Goal: Task Accomplishment & Management: Manage account settings

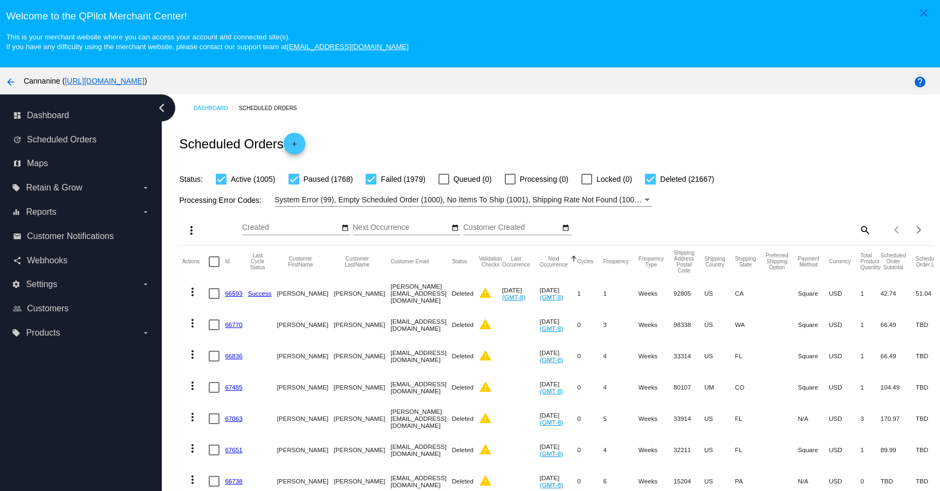
click at [858, 232] on mat-icon "search" at bounding box center [864, 229] width 13 height 17
click at [772, 224] on input "Search" at bounding box center [776, 227] width 189 height 9
paste input "[EMAIL_ADDRESS][DOMAIN_NAME]"
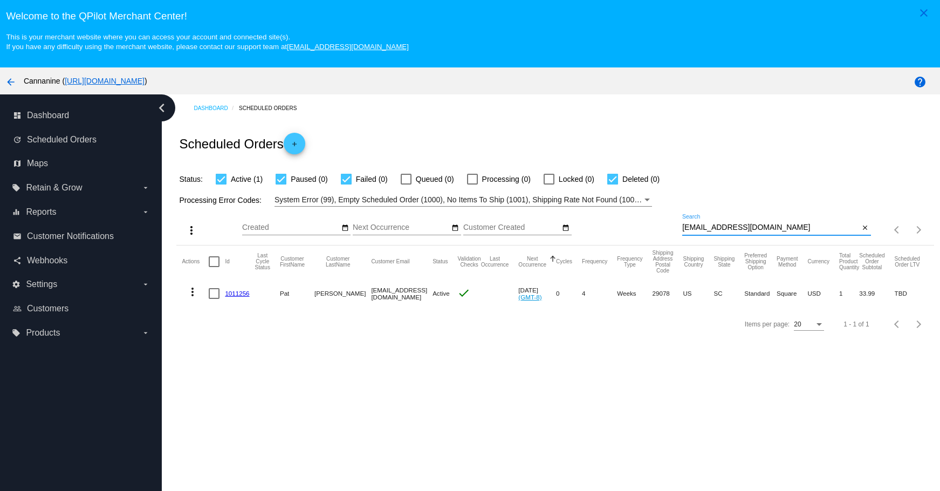
click at [191, 287] on mat-icon "more_vert" at bounding box center [192, 291] width 13 height 13
click at [196, 301] on div "info View Event Logs history View Cycles History cached Process Now edit View /…" at bounding box center [235, 335] width 107 height 69
click at [191, 292] on mat-icon "more_vert" at bounding box center [192, 291] width 13 height 13
click at [227, 368] on button "delete Delete" at bounding box center [235, 361] width 107 height 13
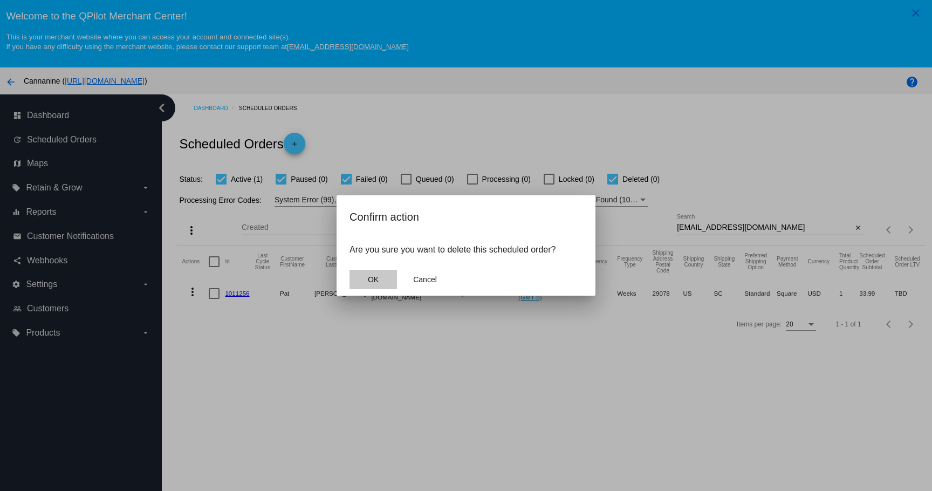
click at [371, 287] on button "OK" at bounding box center [372, 279] width 47 height 19
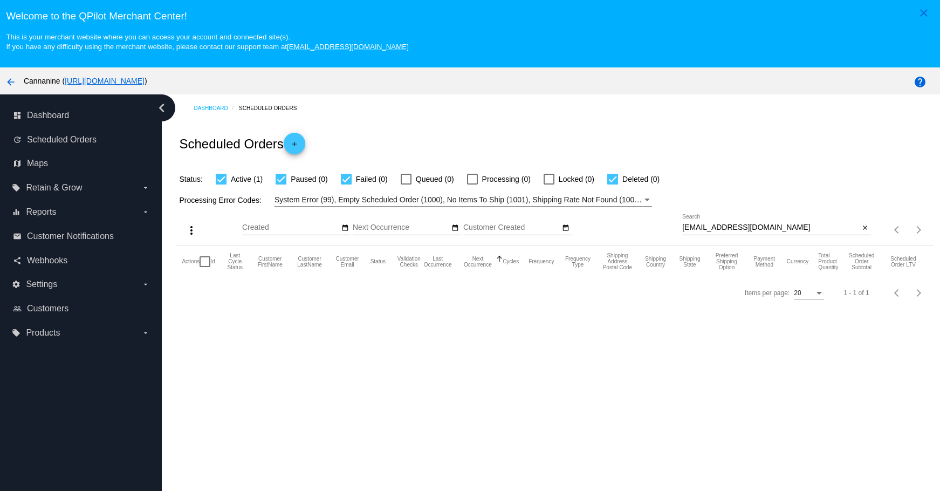
click at [781, 235] on div at bounding box center [776, 235] width 189 height 1
click at [777, 221] on div "[EMAIL_ADDRESS][DOMAIN_NAME] Search" at bounding box center [770, 224] width 177 height 21
type input "[EMAIL_ADDRESS][DOMAIN_NAME]"
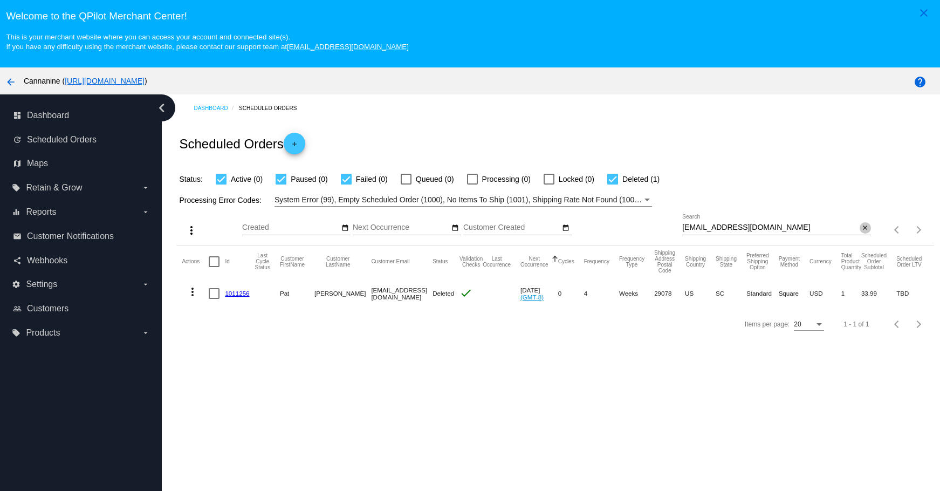
click at [861, 226] on mat-icon "close" at bounding box center [865, 228] width 8 height 9
